Goal: Transaction & Acquisition: Book appointment/travel/reservation

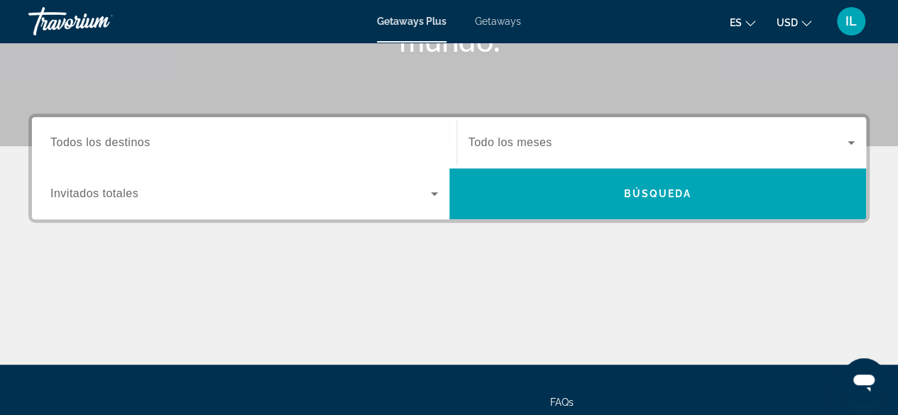
scroll to position [293, 0]
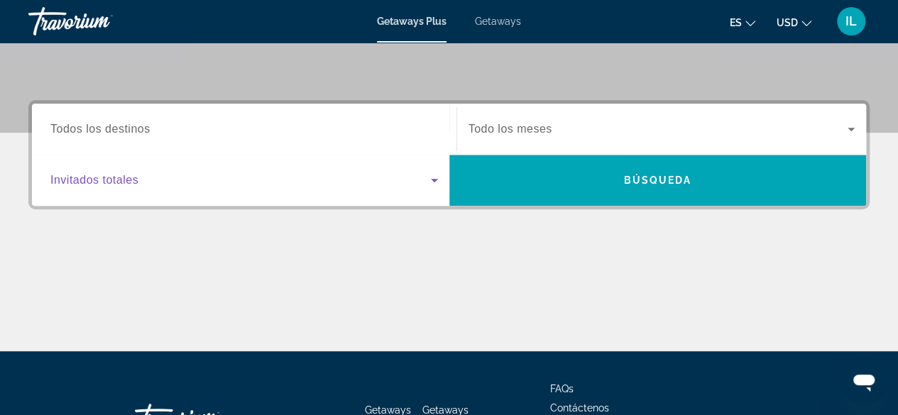
click at [430, 181] on icon "Search widget" at bounding box center [434, 180] width 17 height 17
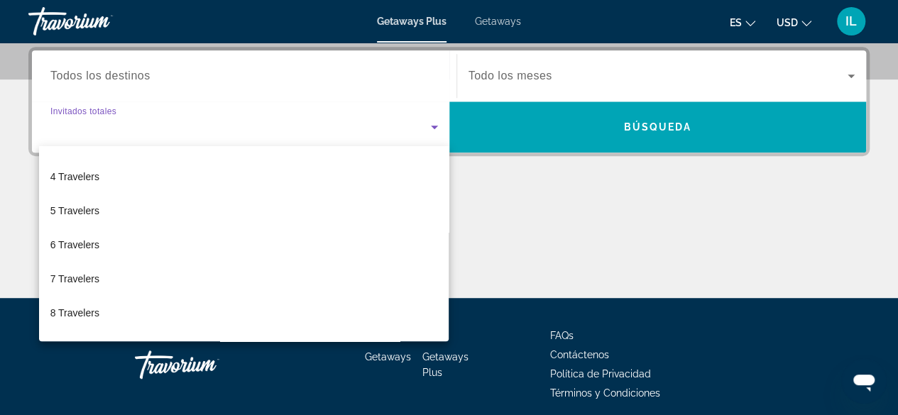
scroll to position [104, 0]
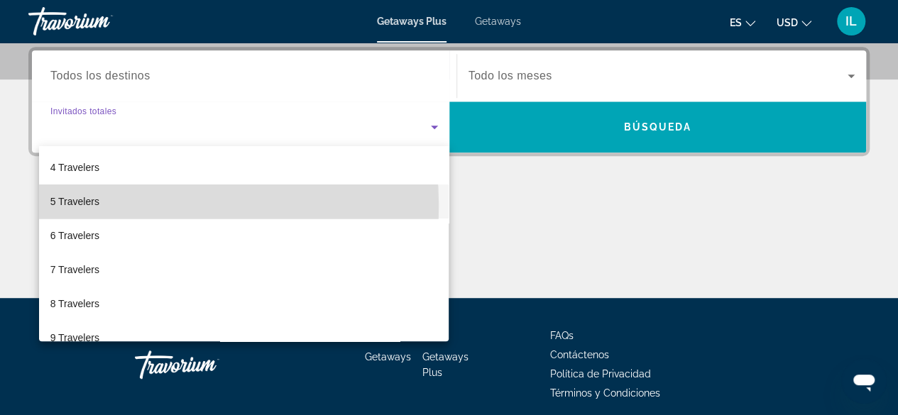
click at [73, 206] on span "5 Travelers" at bounding box center [74, 201] width 49 height 17
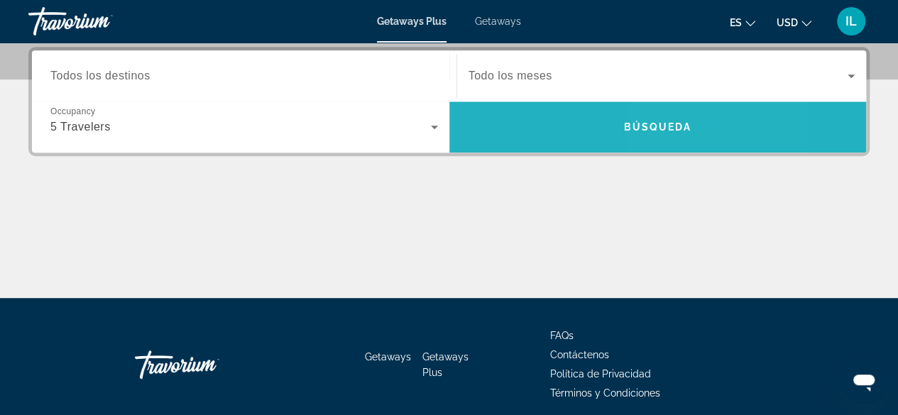
click at [686, 132] on span "Search widget" at bounding box center [657, 127] width 417 height 34
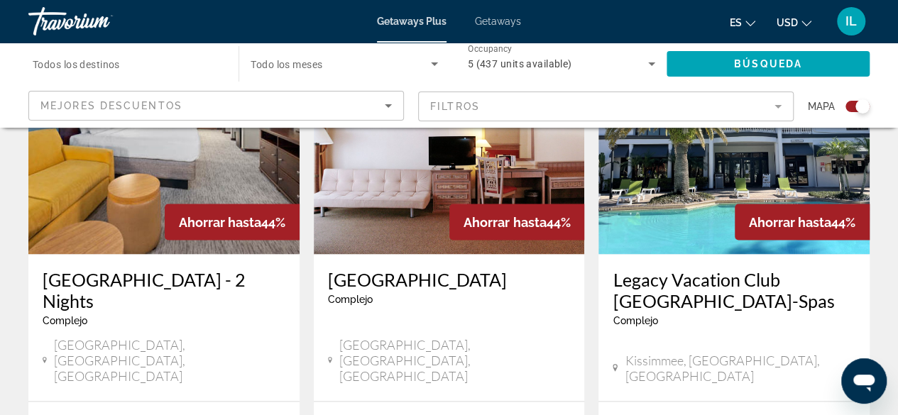
scroll to position [1154, 0]
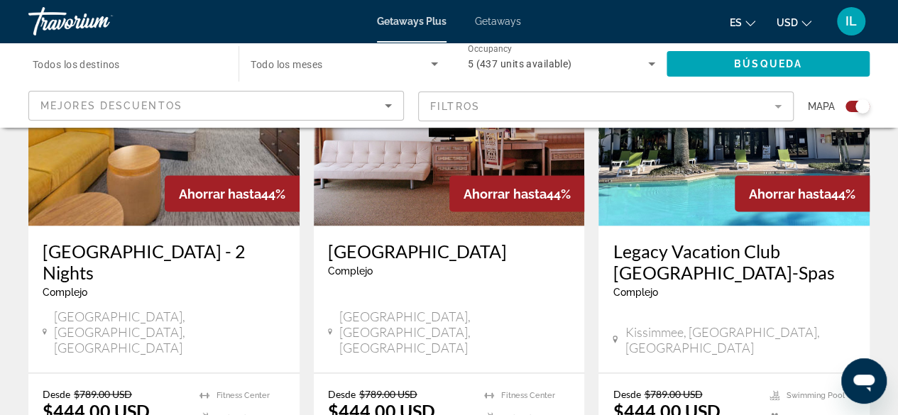
click at [715, 180] on img "Main content" at bounding box center [733, 112] width 271 height 227
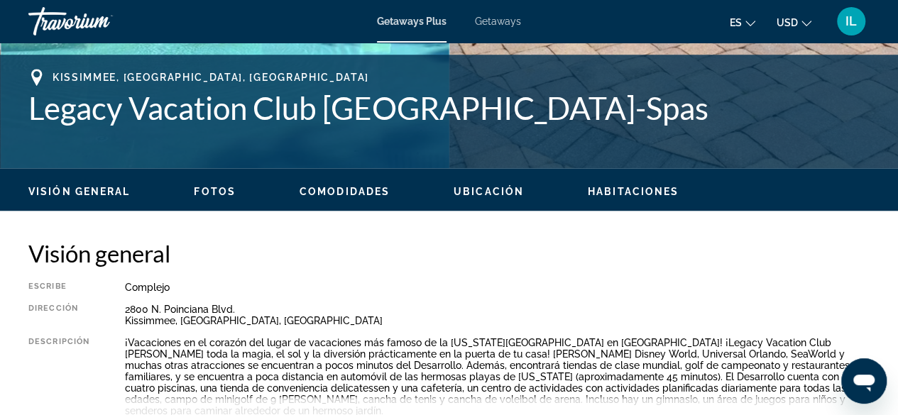
scroll to position [605, 0]
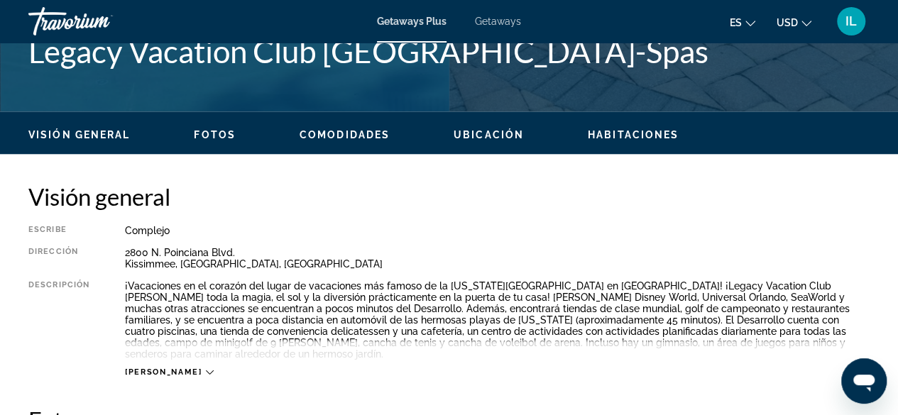
click at [167, 368] on div "Lee mas" at bounding box center [169, 372] width 88 height 9
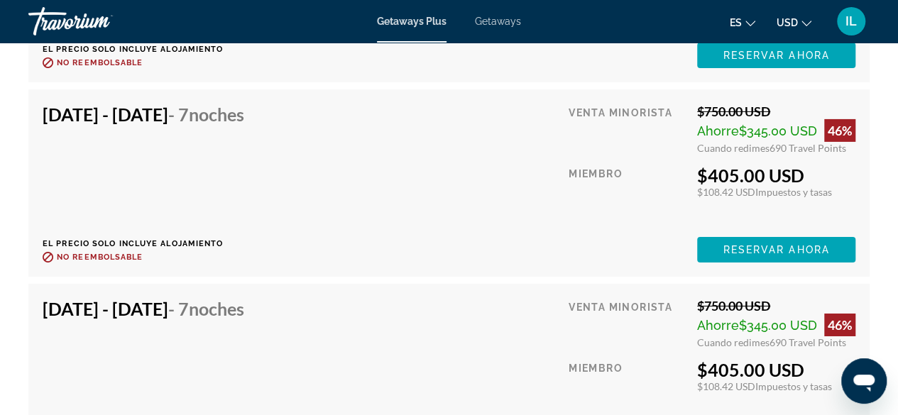
scroll to position [5052, 0]
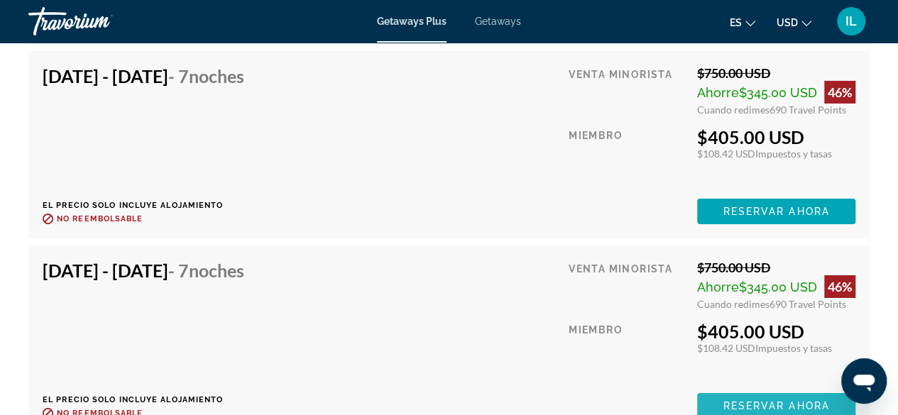
click at [807, 400] on span "Reservar ahora" at bounding box center [775, 405] width 106 height 11
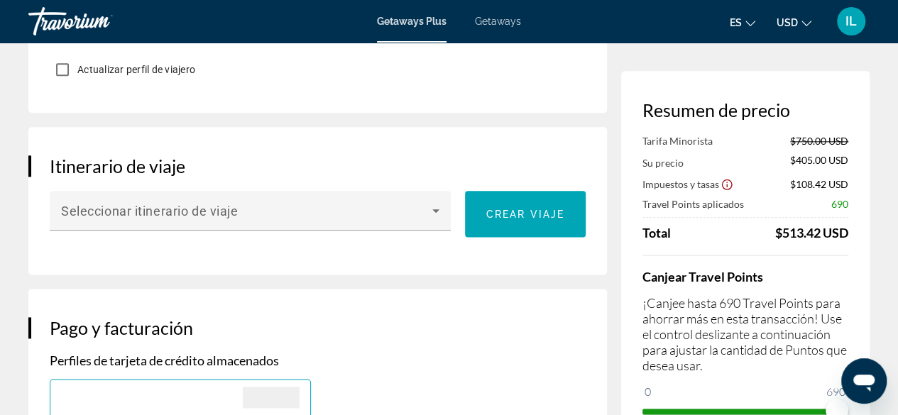
scroll to position [785, 0]
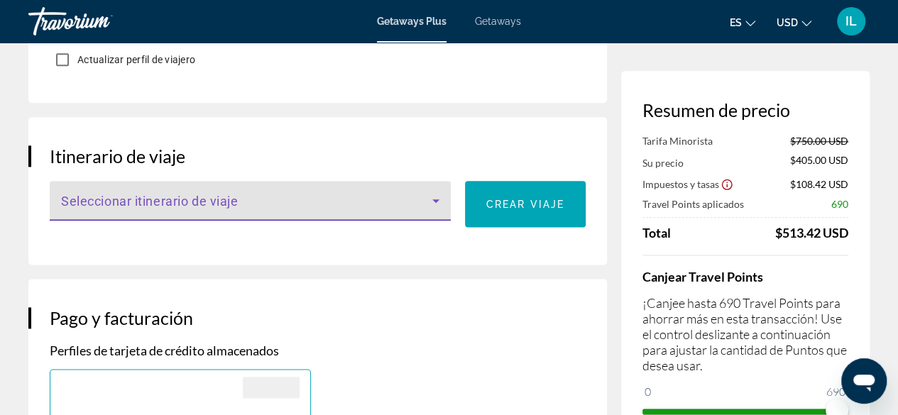
click at [437, 195] on icon "Main content" at bounding box center [435, 200] width 17 height 17
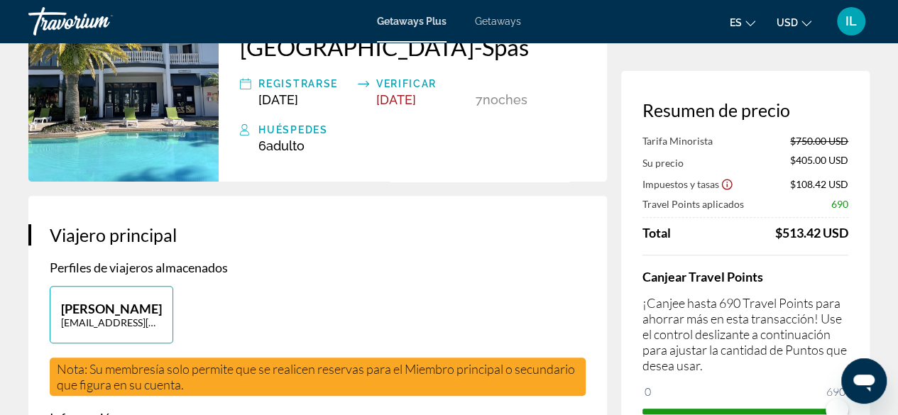
scroll to position [0, 0]
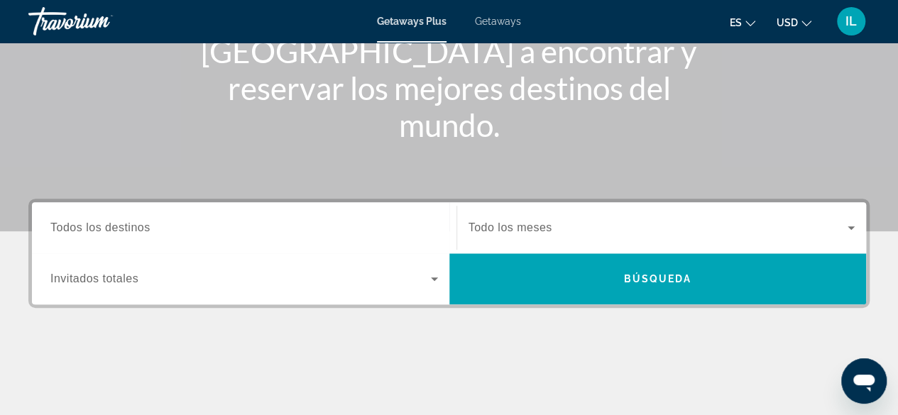
scroll to position [203, 0]
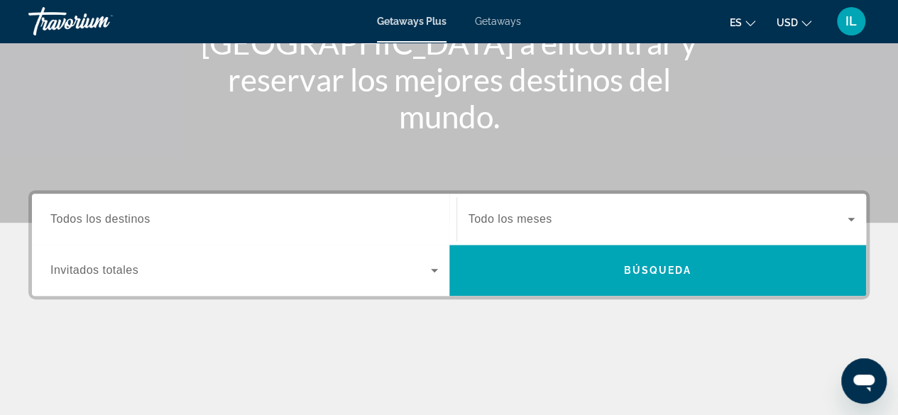
click at [104, 224] on span "Todos los destinos" at bounding box center [100, 219] width 100 height 12
click at [104, 224] on input "Destination Todos los destinos" at bounding box center [243, 219] width 387 height 17
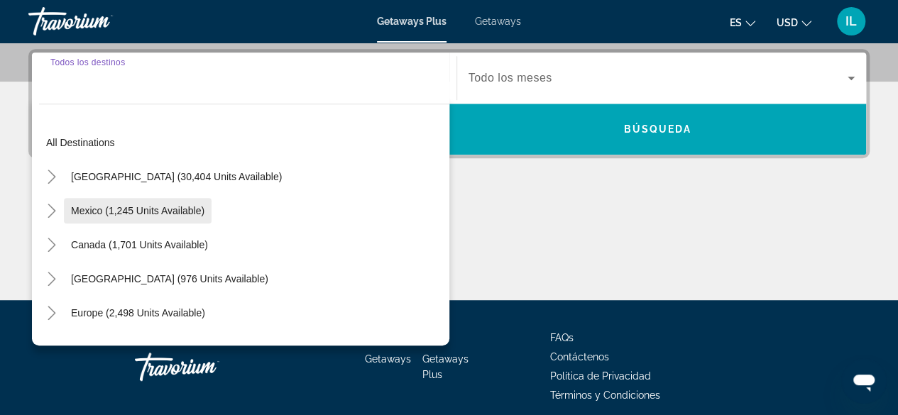
scroll to position [346, 0]
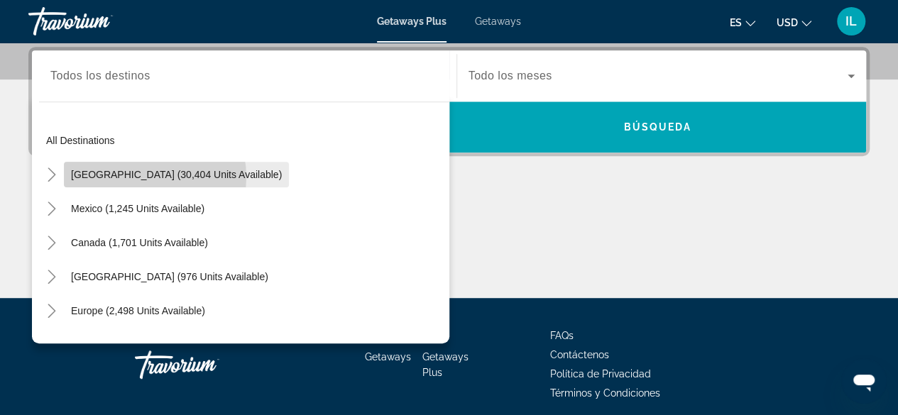
click at [139, 176] on span "[GEOGRAPHIC_DATA] (30,404 units available)" at bounding box center [176, 174] width 211 height 11
type input "**********"
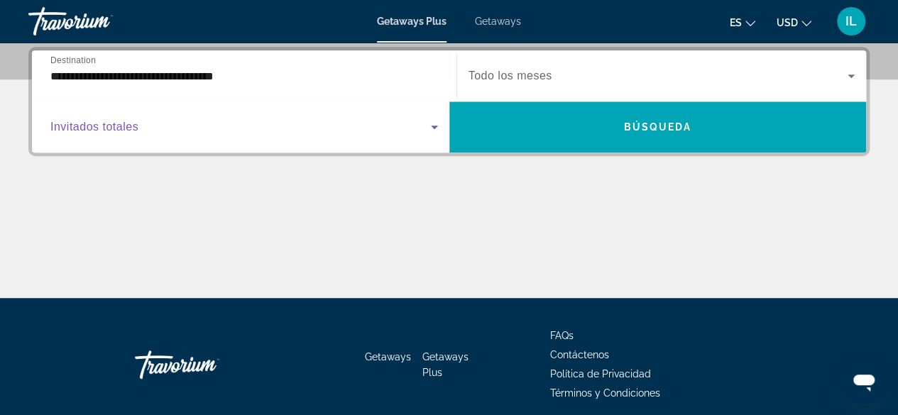
click at [436, 123] on icon "Search widget" at bounding box center [434, 126] width 17 height 17
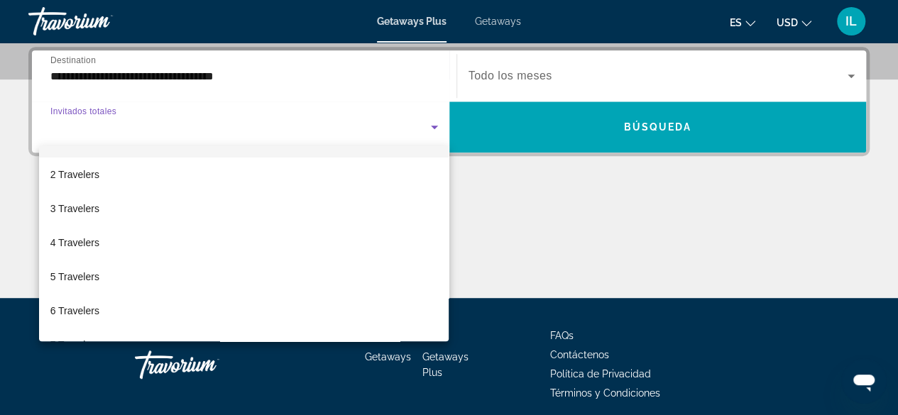
scroll to position [156, 0]
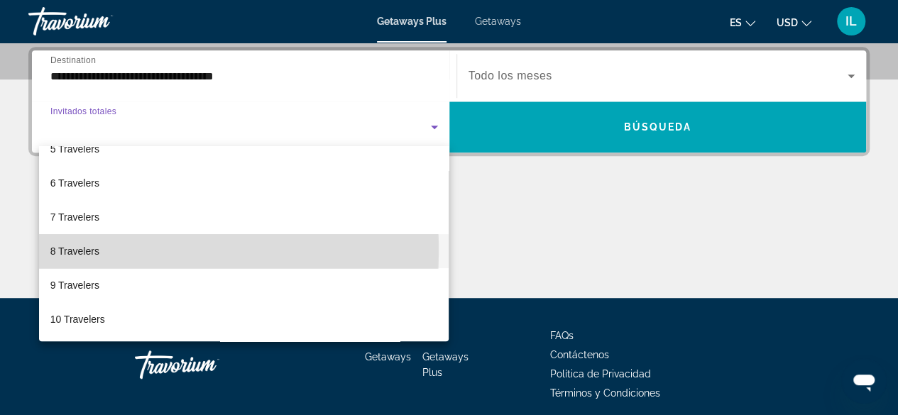
click at [62, 250] on span "8 Travelers" at bounding box center [74, 251] width 49 height 17
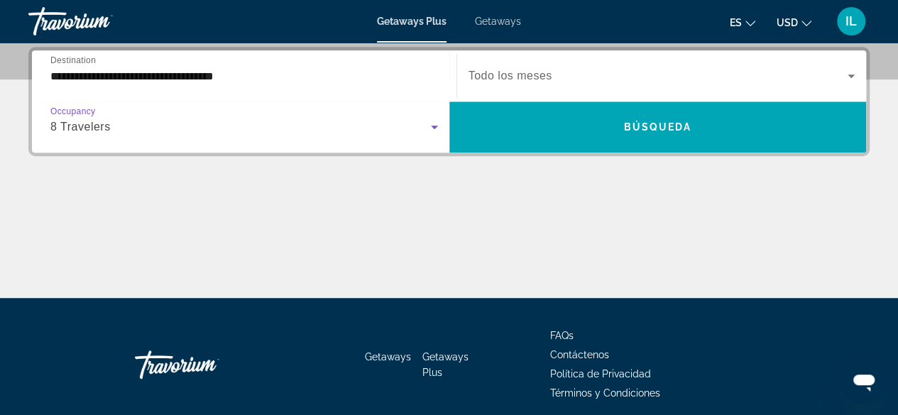
click at [851, 77] on icon "Search widget" at bounding box center [850, 76] width 7 height 4
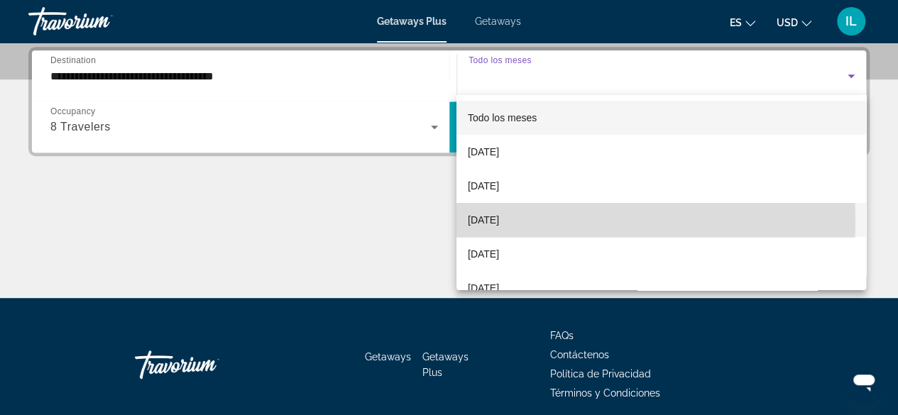
click at [499, 221] on span "[DATE]" at bounding box center [483, 219] width 31 height 17
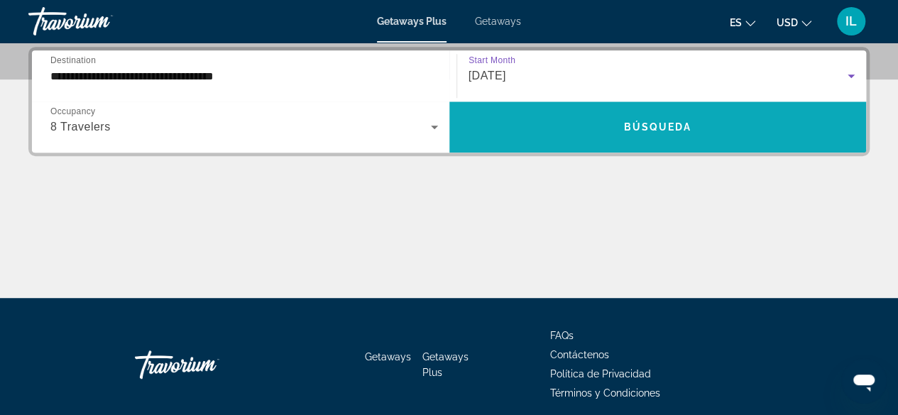
click at [692, 133] on span "Search widget" at bounding box center [657, 127] width 417 height 34
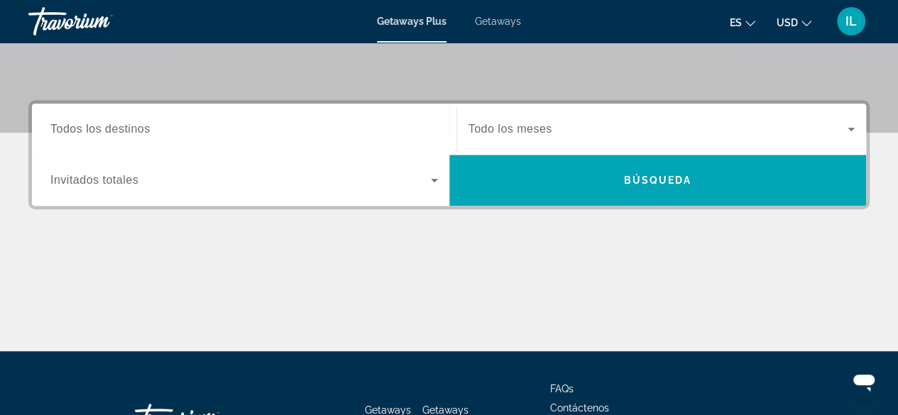
scroll to position [350, 0]
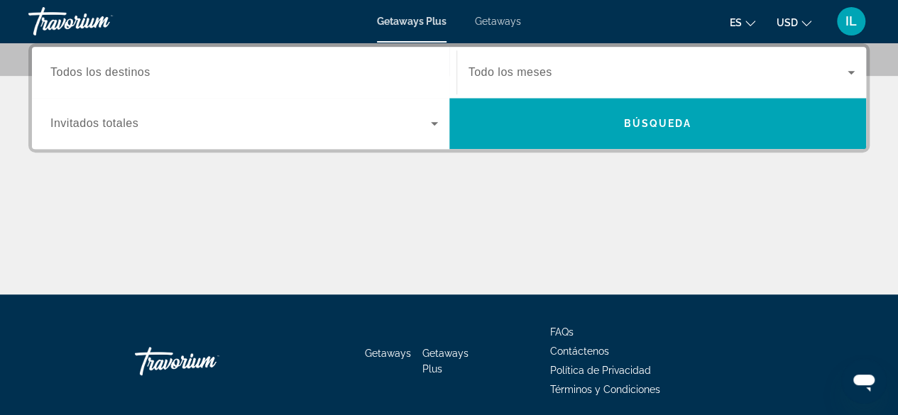
click at [433, 123] on icon "Search widget" at bounding box center [434, 124] width 7 height 4
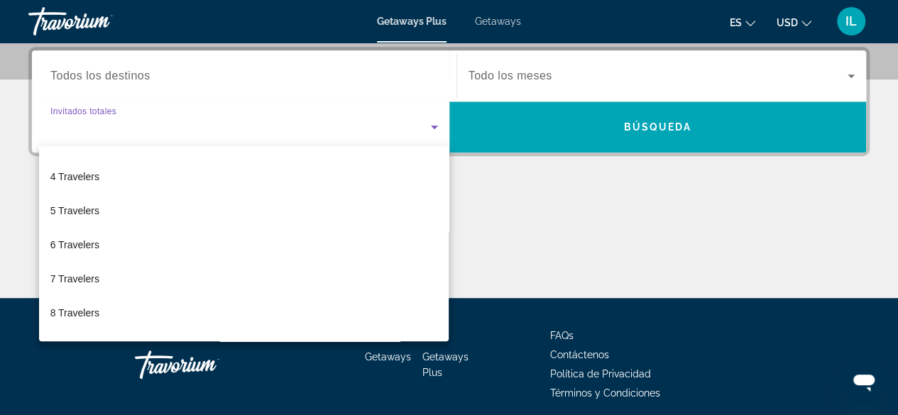
scroll to position [104, 0]
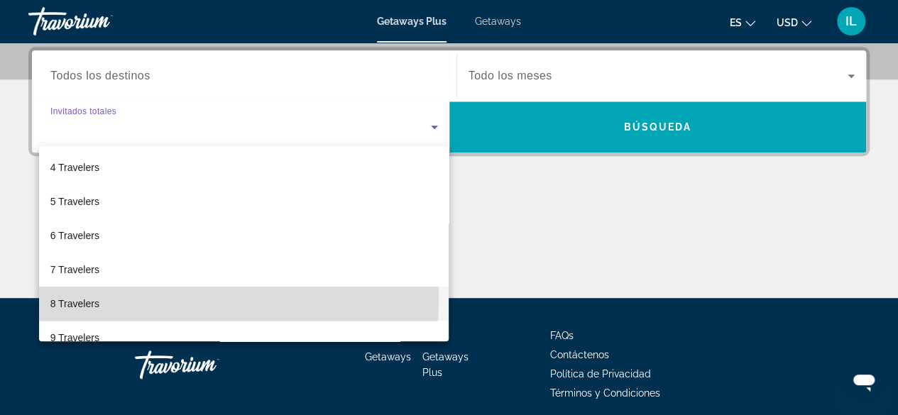
click at [72, 299] on span "8 Travelers" at bounding box center [74, 303] width 49 height 17
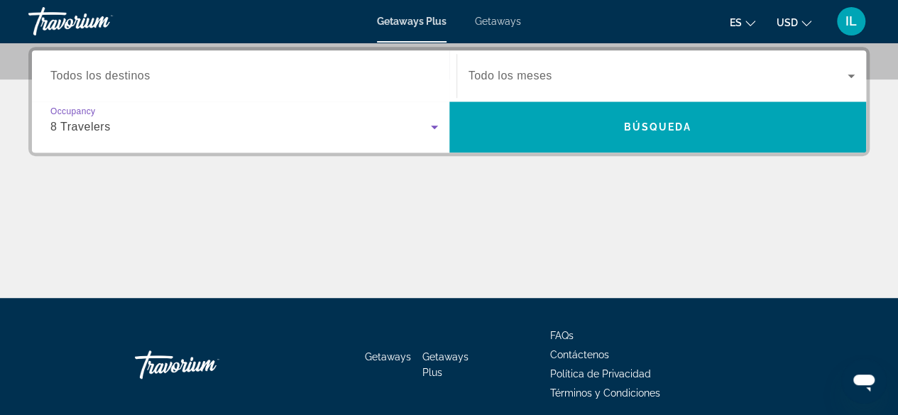
click at [851, 81] on icon "Search widget" at bounding box center [850, 75] width 17 height 17
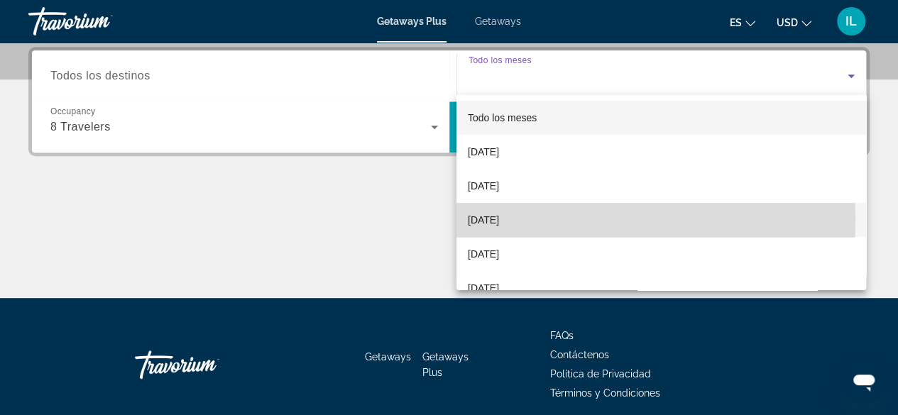
click at [499, 219] on span "[DATE]" at bounding box center [483, 219] width 31 height 17
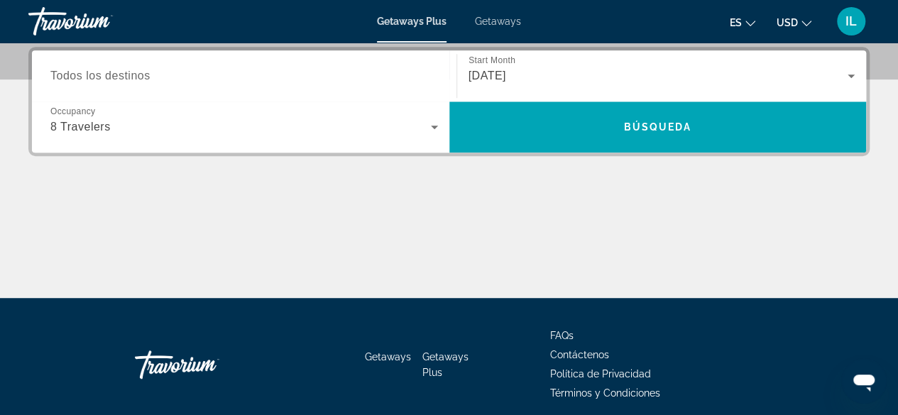
click at [134, 77] on span "Todos los destinos" at bounding box center [100, 76] width 100 height 12
click at [134, 77] on input "Destination Todos los destinos" at bounding box center [243, 76] width 387 height 17
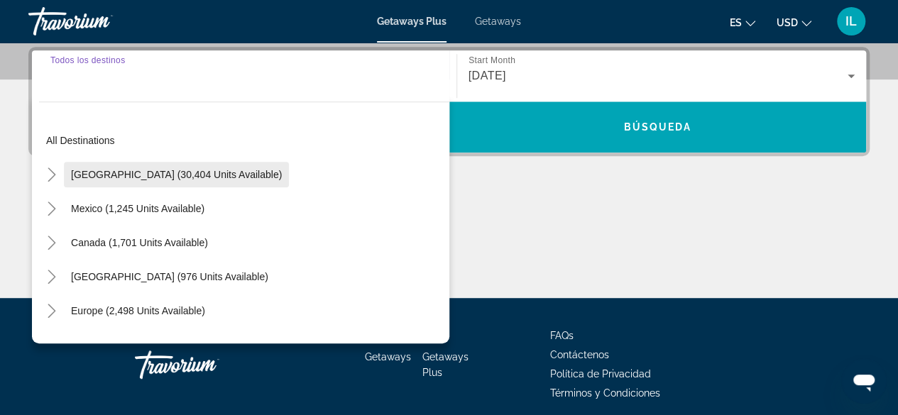
click at [152, 169] on span "[GEOGRAPHIC_DATA] (30,404 units available)" at bounding box center [176, 174] width 211 height 11
type input "**********"
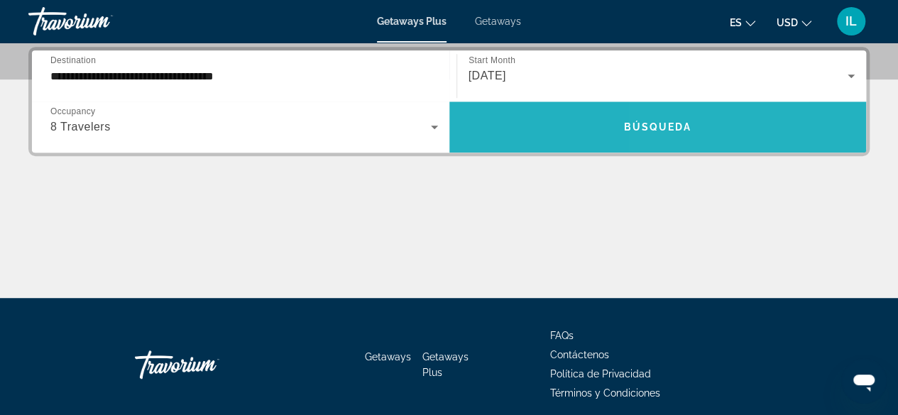
click at [747, 127] on span "Search widget" at bounding box center [657, 127] width 417 height 34
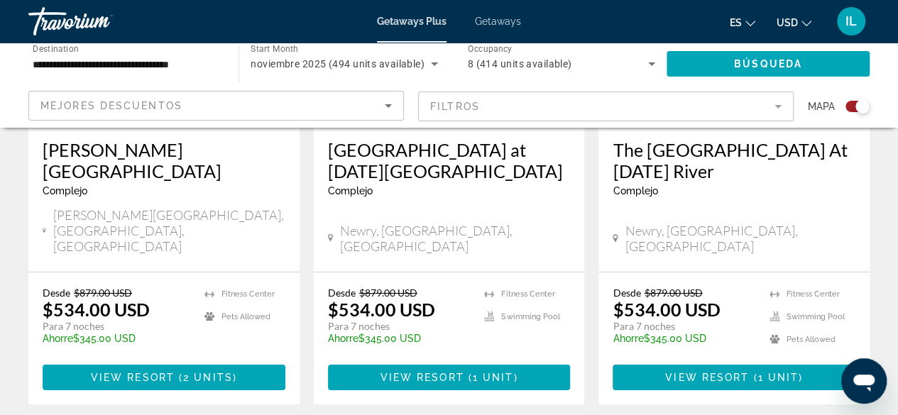
scroll to position [2356, 0]
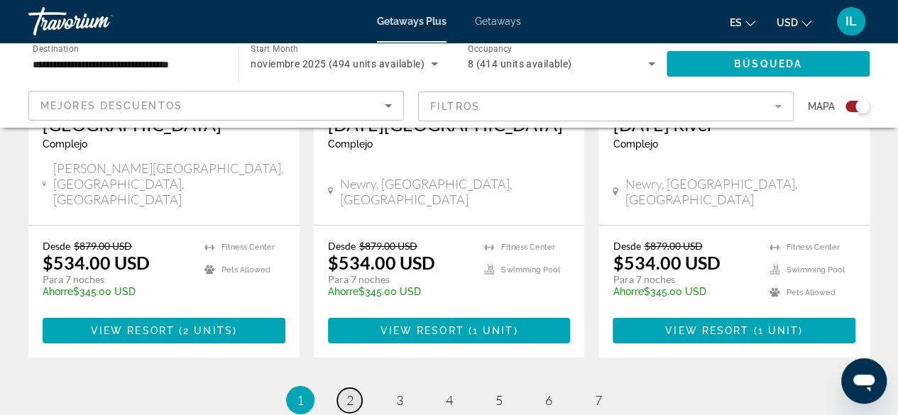
click at [355, 388] on link "page 2" at bounding box center [349, 400] width 25 height 25
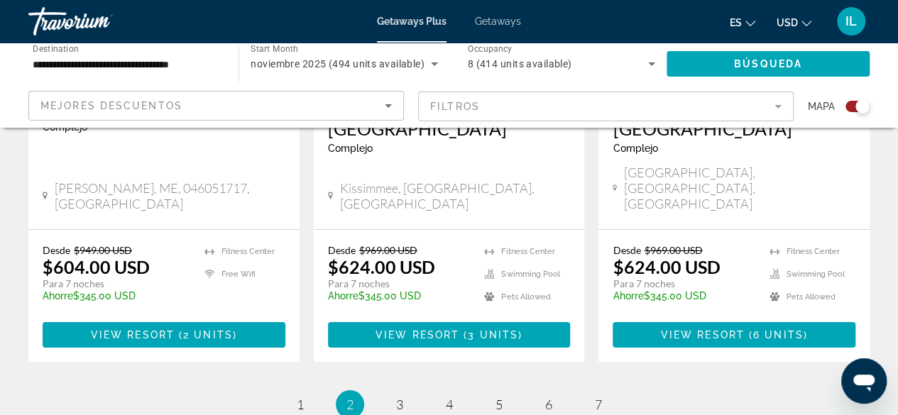
scroll to position [2374, 0]
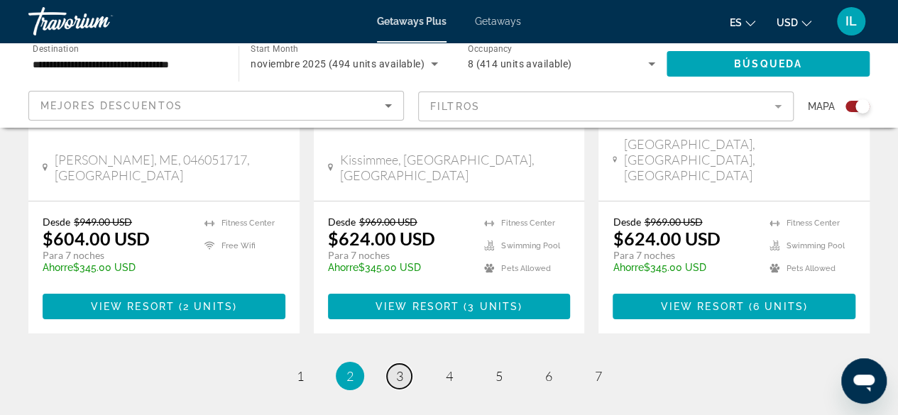
click at [396, 368] on span "3" at bounding box center [399, 376] width 7 height 16
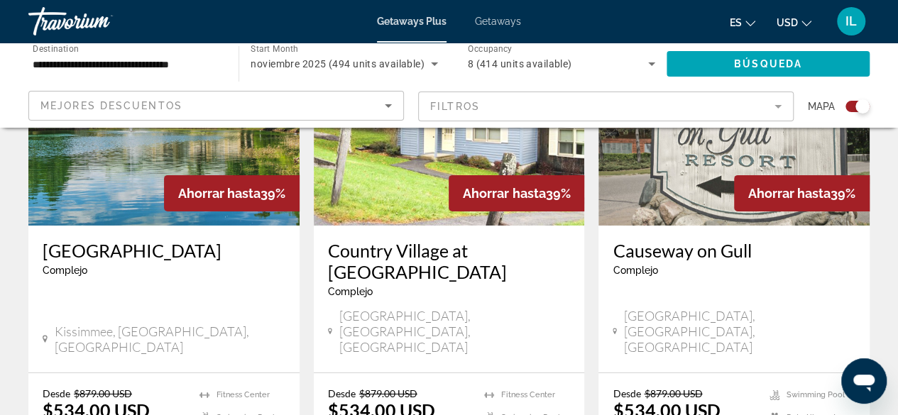
scroll to position [2252, 0]
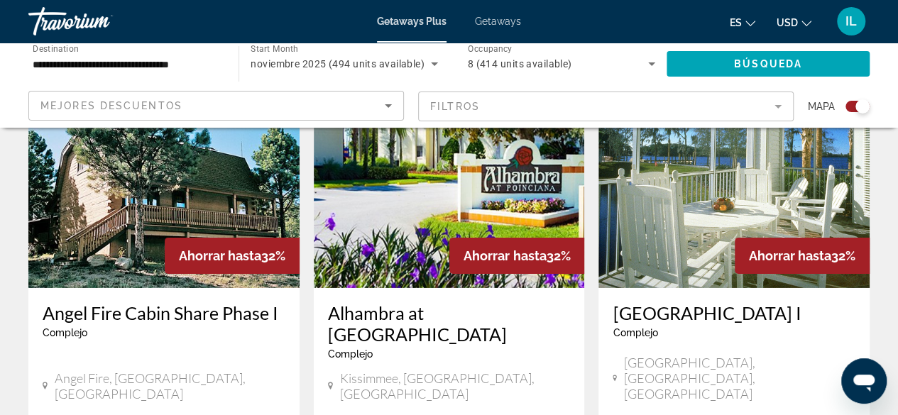
scroll to position [2163, 0]
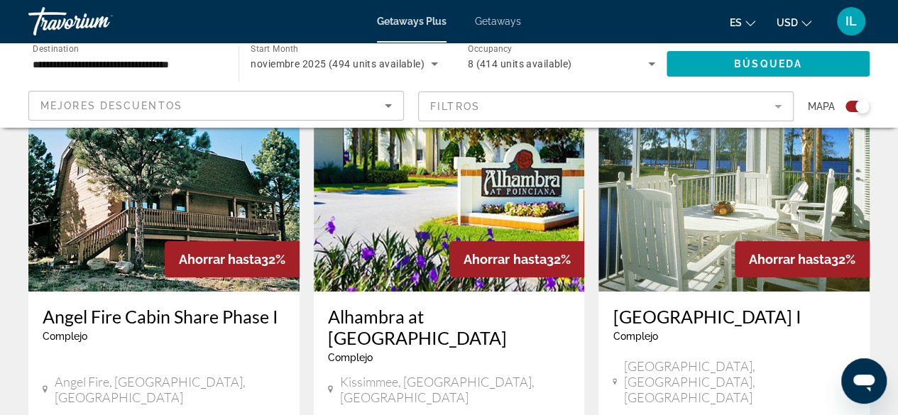
click at [718, 358] on div "Orlando, FL, USA" at bounding box center [733, 383] width 243 height 50
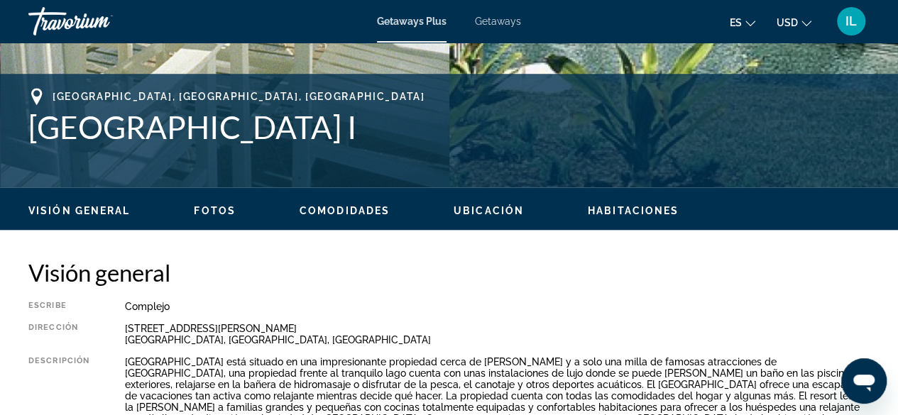
scroll to position [576, 0]
